Goal: Task Accomplishment & Management: Use online tool/utility

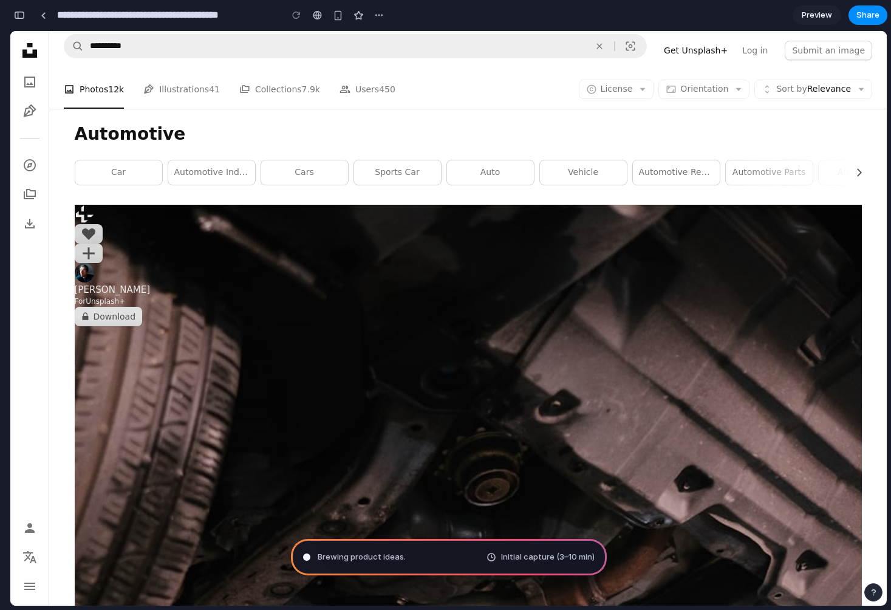
type input "**********"
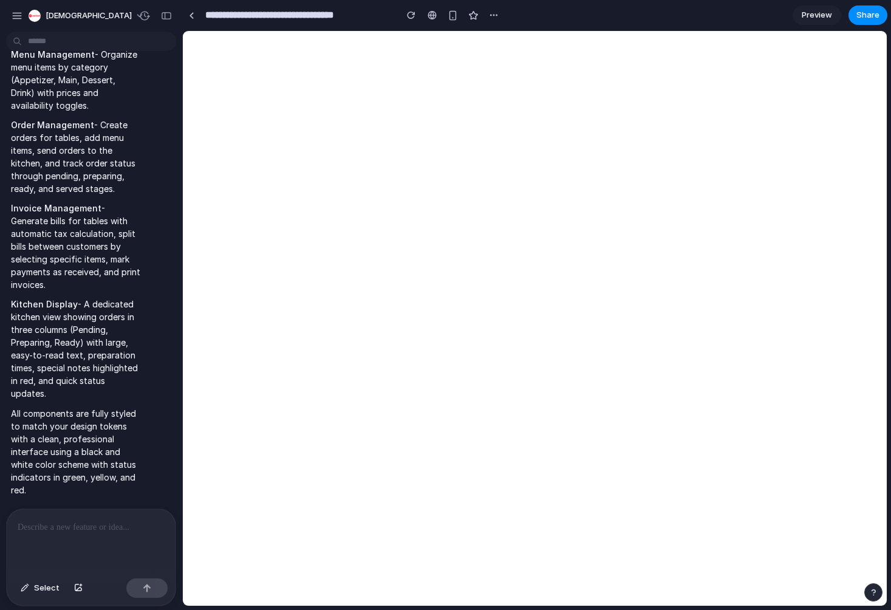
scroll to position [1175, 0]
